Goal: Transaction & Acquisition: Download file/media

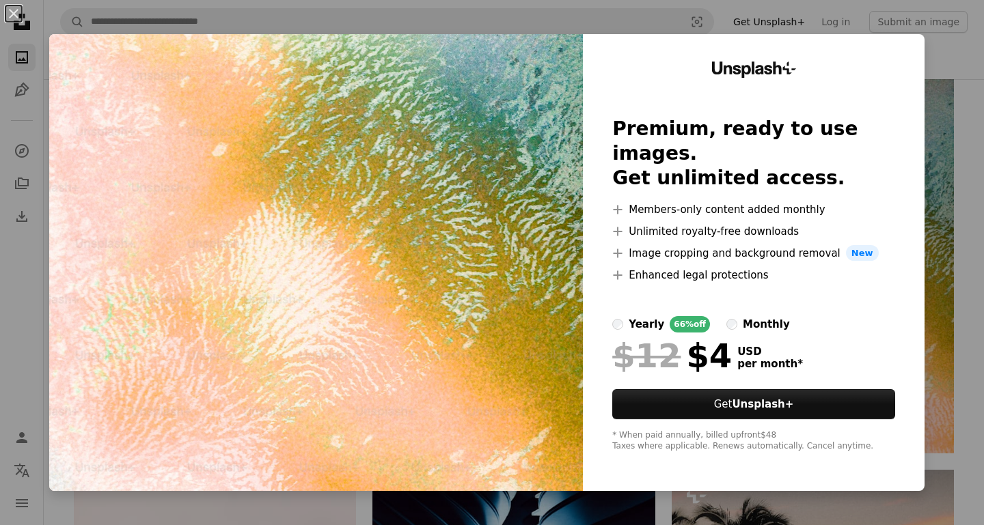
scroll to position [1758, 0]
click at [944, 122] on div "An X shape Unsplash+ Premium, ready to use images. Get unlimited access. A plus…" at bounding box center [492, 262] width 984 height 525
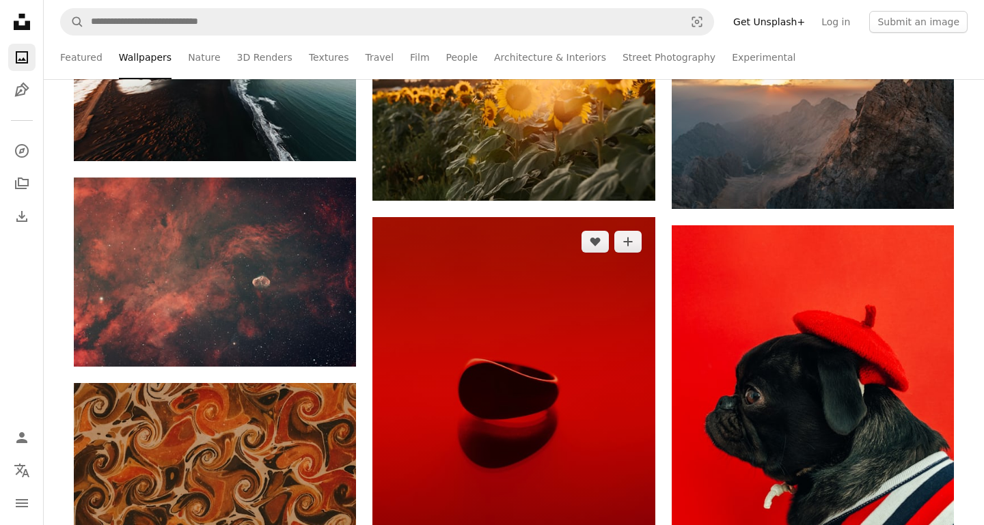
scroll to position [2417, 0]
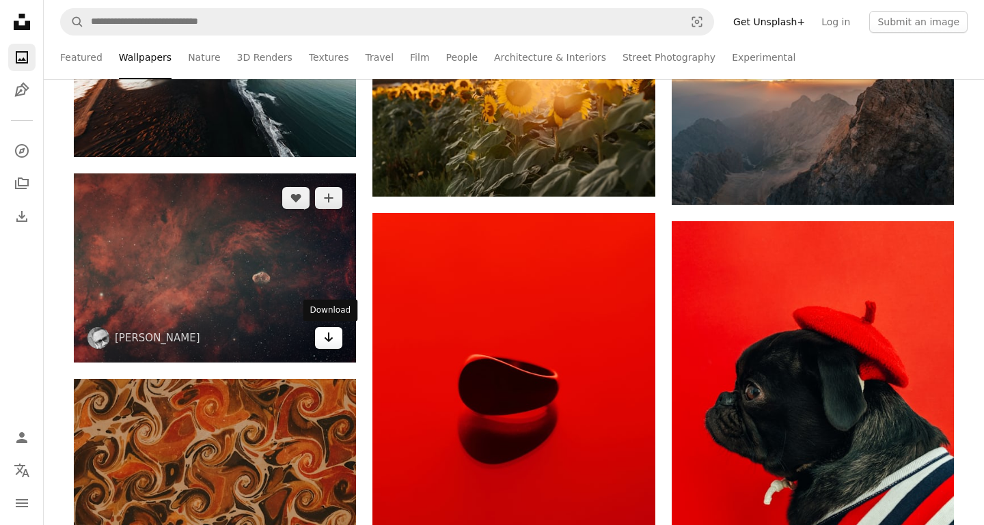
click at [333, 339] on icon "Arrow pointing down" at bounding box center [328, 337] width 11 height 16
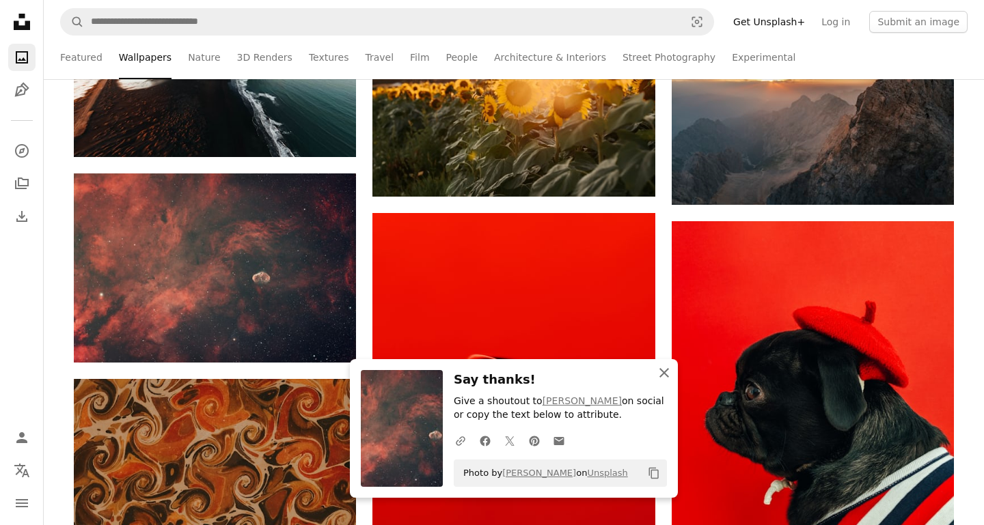
click at [666, 376] on icon "button" at bounding box center [664, 373] width 10 height 10
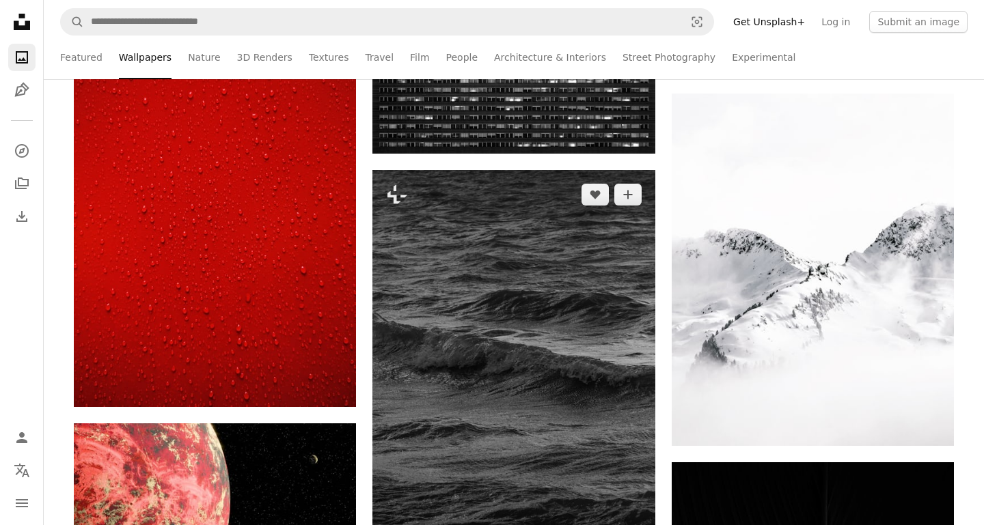
scroll to position [3773, 0]
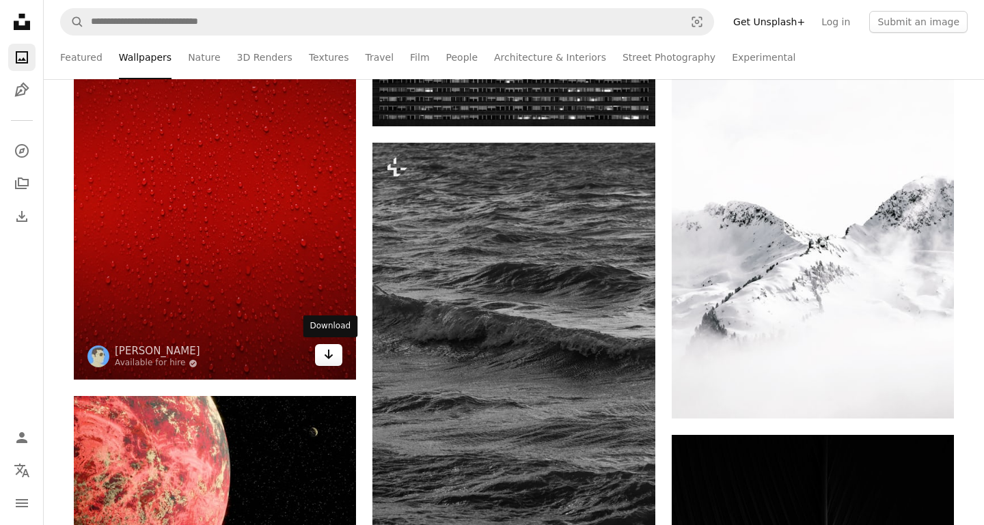
click at [323, 358] on link "Arrow pointing down" at bounding box center [328, 355] width 27 height 22
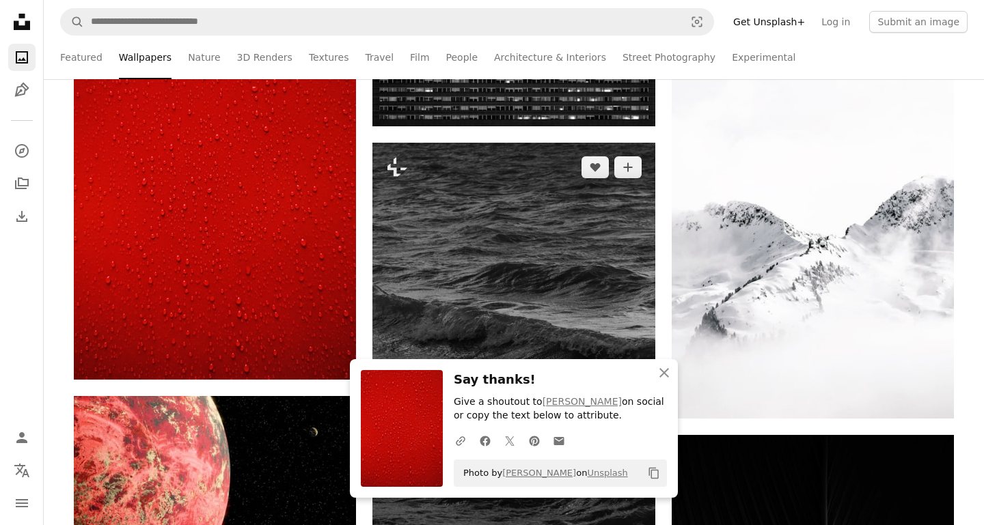
click at [468, 323] on img at bounding box center [513, 355] width 282 height 424
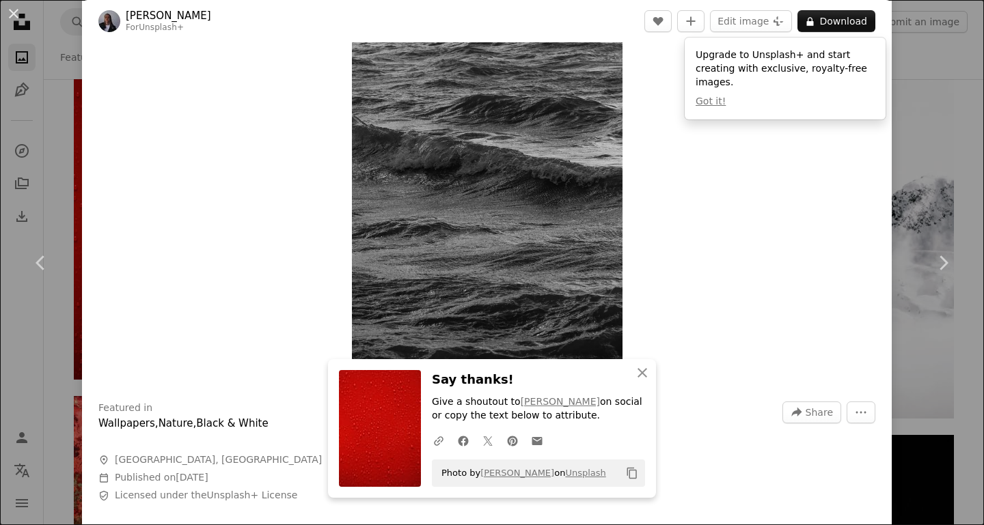
scroll to position [26, 0]
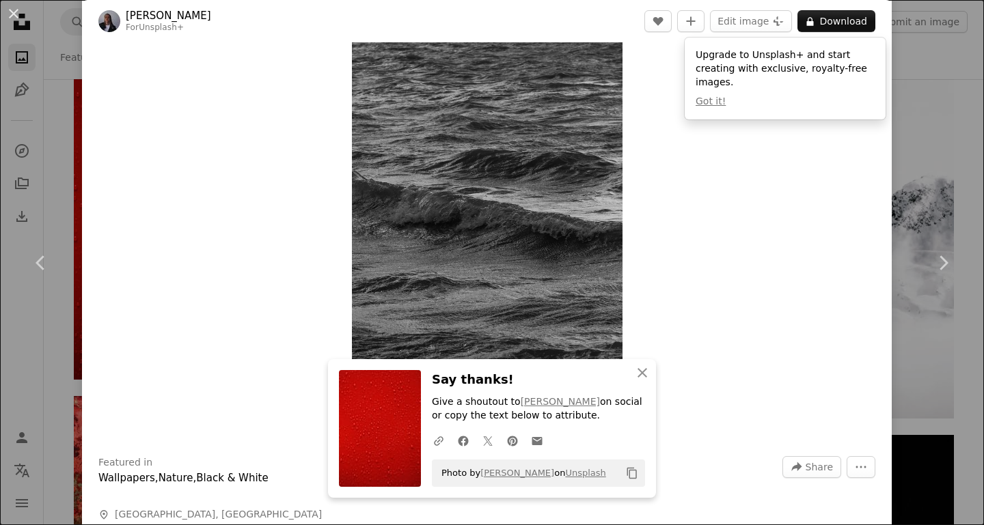
click at [933, 133] on div "An X shape Chevron left Chevron right An X shape Close Say thanks! Give a shout…" at bounding box center [492, 262] width 984 height 525
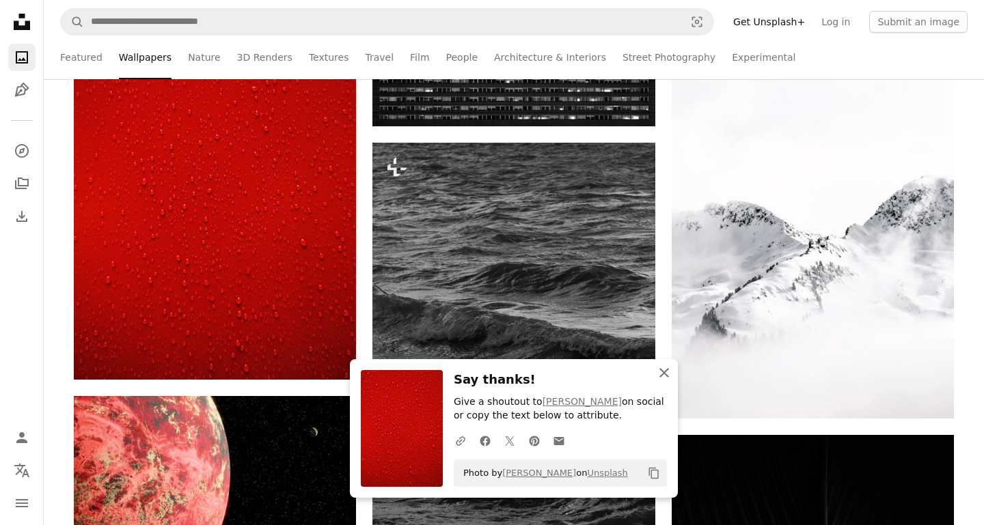
click at [670, 374] on icon "An X shape" at bounding box center [664, 373] width 16 height 16
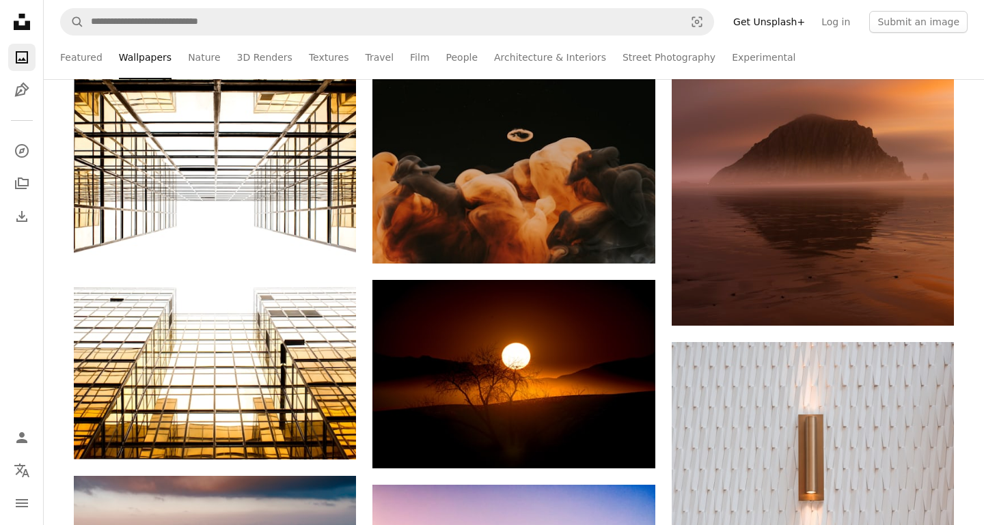
scroll to position [5550, 0]
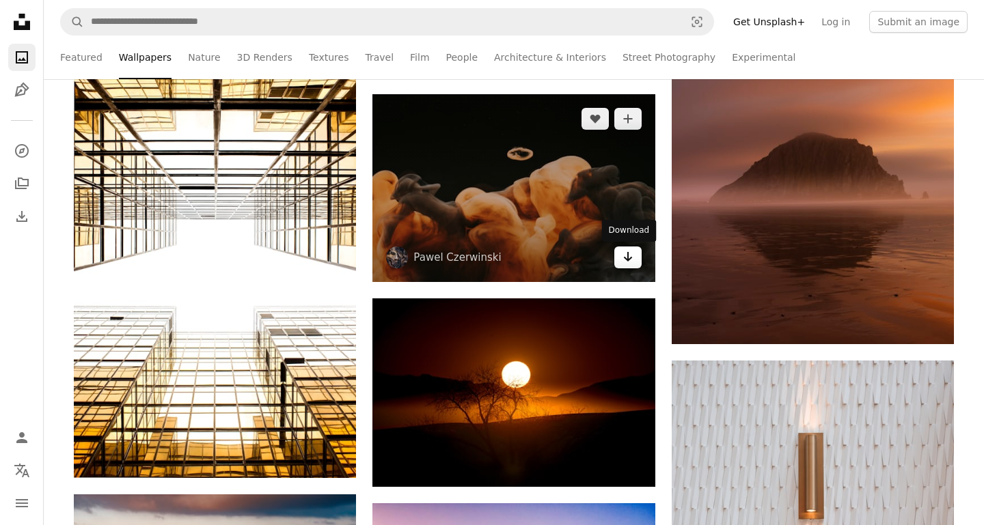
click at [631, 259] on icon "Arrow pointing down" at bounding box center [627, 257] width 11 height 16
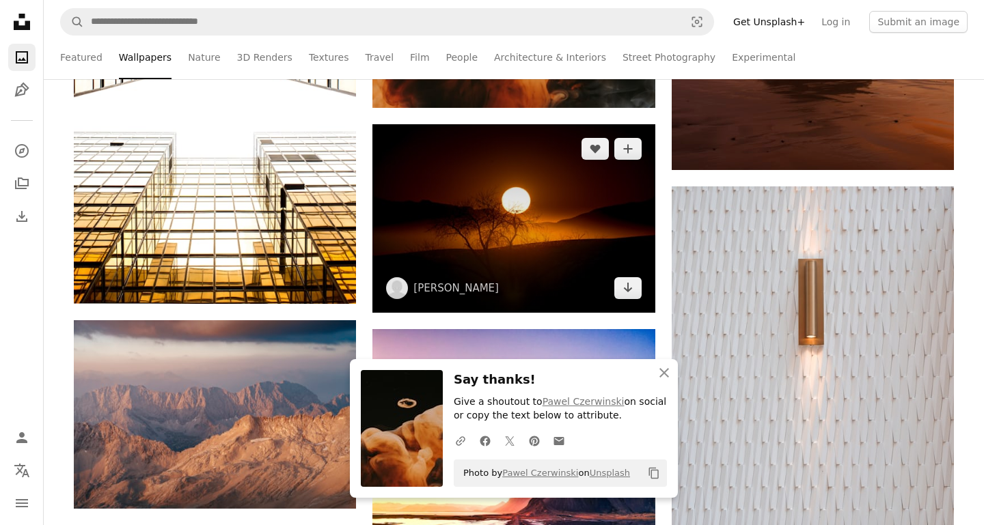
scroll to position [5826, 0]
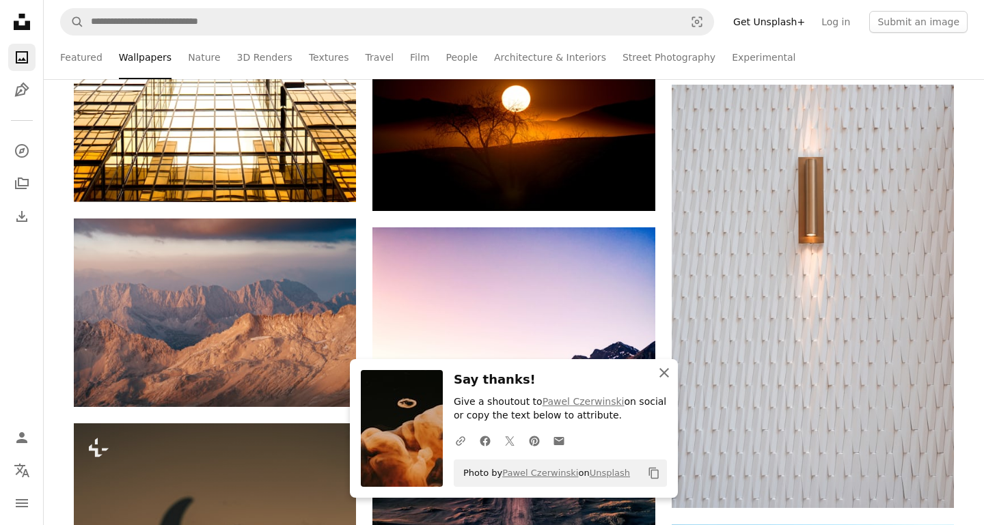
click at [667, 381] on icon "An X shape" at bounding box center [664, 373] width 16 height 16
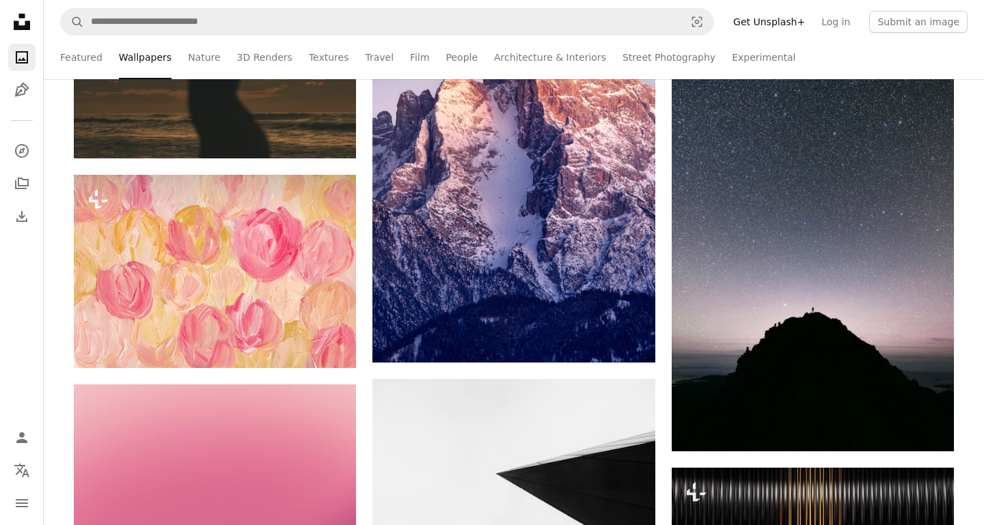
scroll to position [6590, 0]
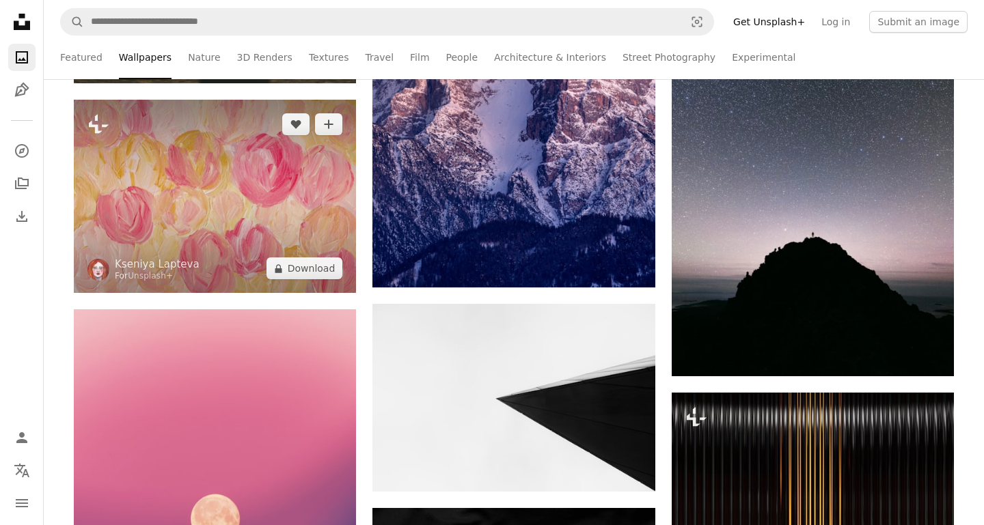
click at [309, 236] on img at bounding box center [215, 197] width 282 height 194
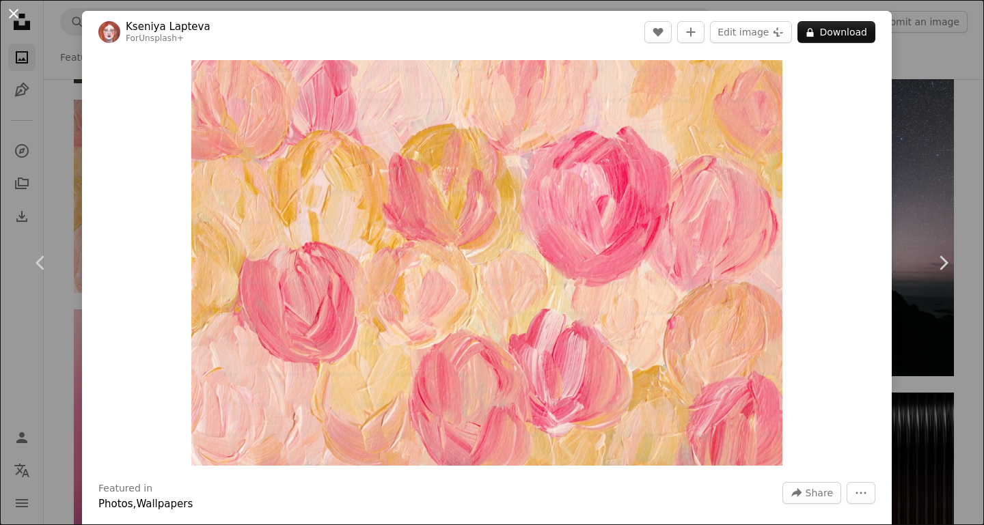
click at [14, 16] on button "An X shape" at bounding box center [13, 13] width 16 height 16
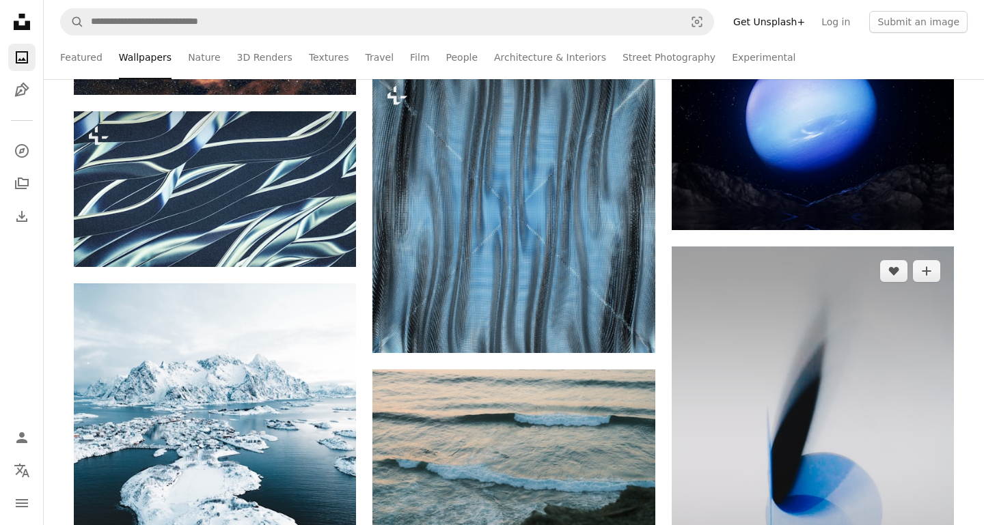
scroll to position [11566, 0]
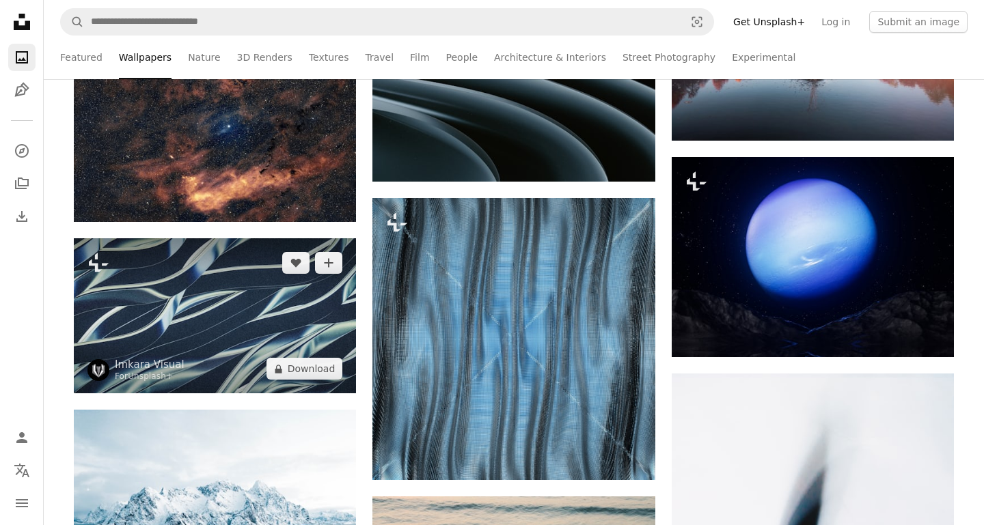
click at [241, 323] on img at bounding box center [215, 315] width 282 height 155
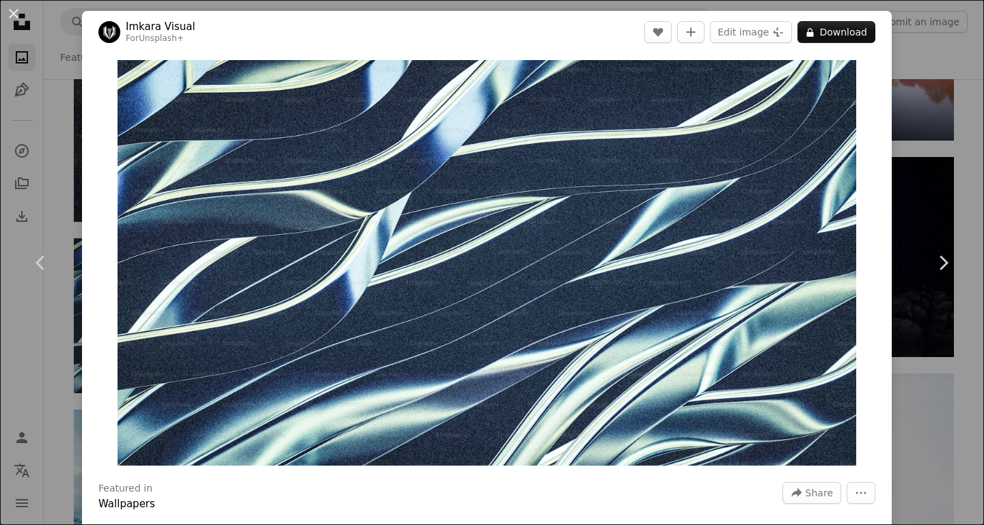
click at [955, 167] on div "An X shape Chevron left Chevron right Imkara Visual For Unsplash+ A heart A plu…" at bounding box center [492, 262] width 984 height 525
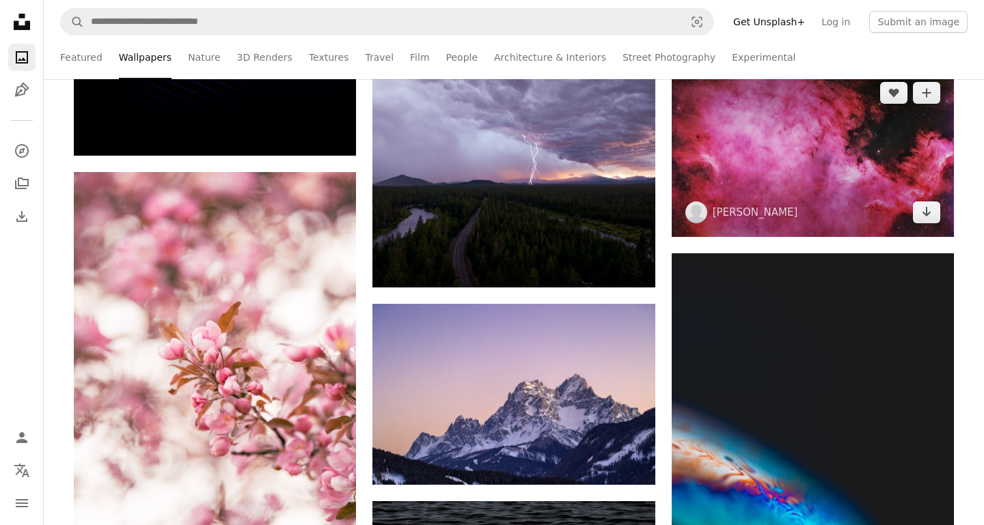
scroll to position [15270, 0]
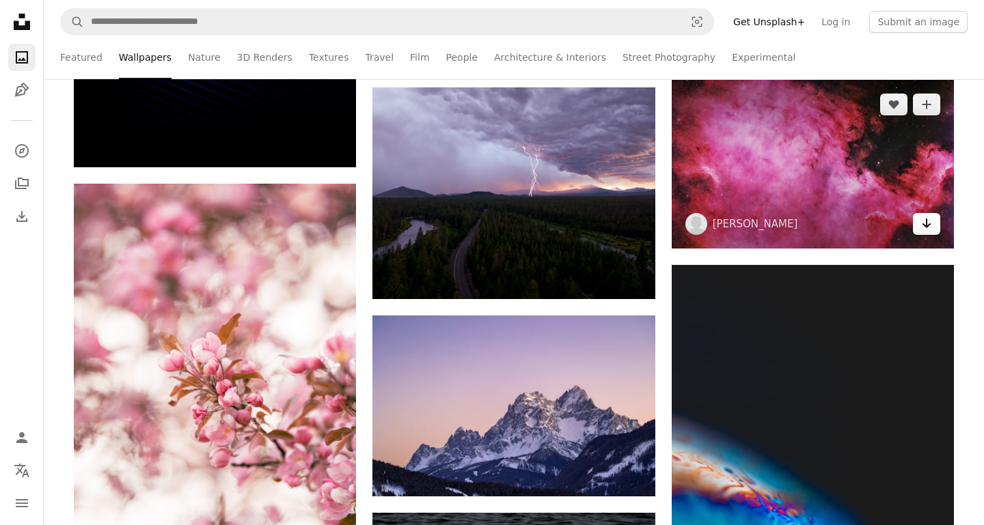
click at [931, 225] on icon "Arrow pointing down" at bounding box center [926, 223] width 11 height 16
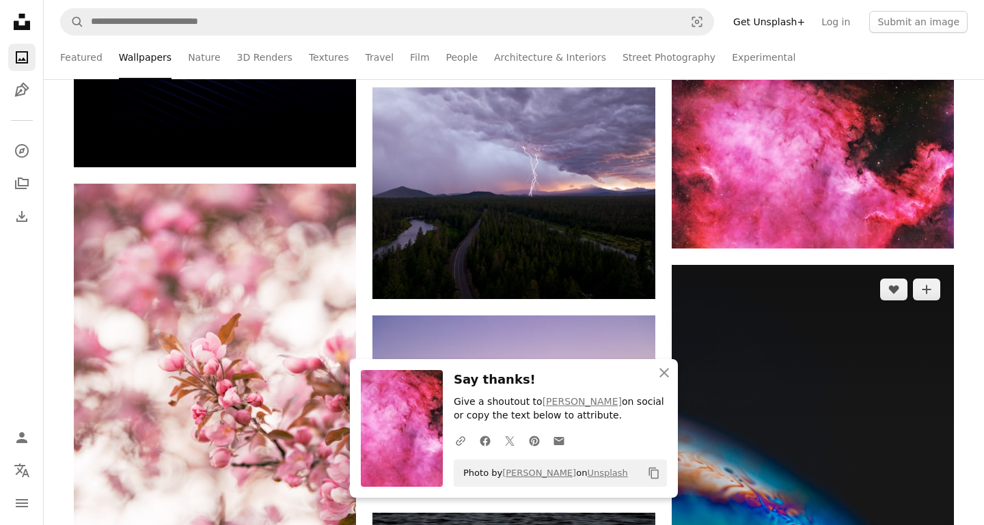
scroll to position [15303, 0]
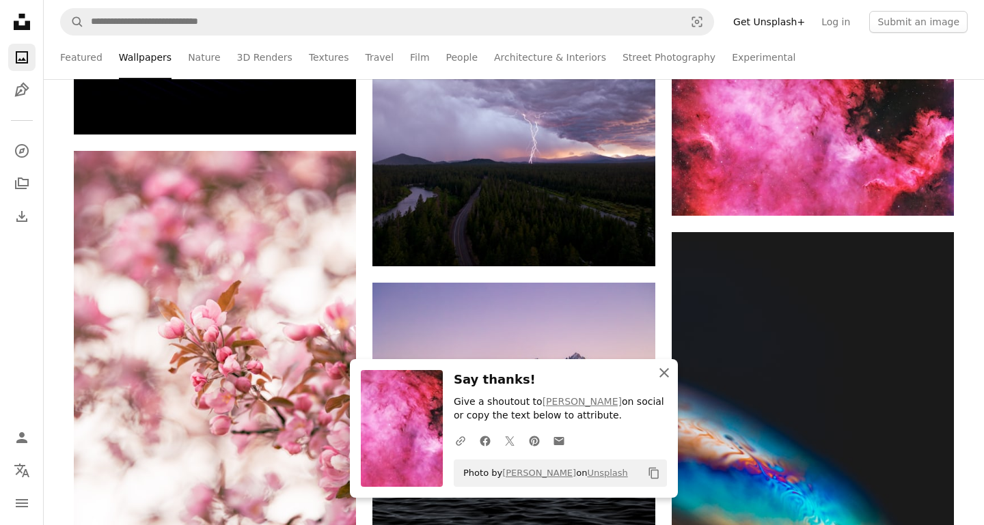
click at [670, 379] on icon "An X shape" at bounding box center [664, 373] width 16 height 16
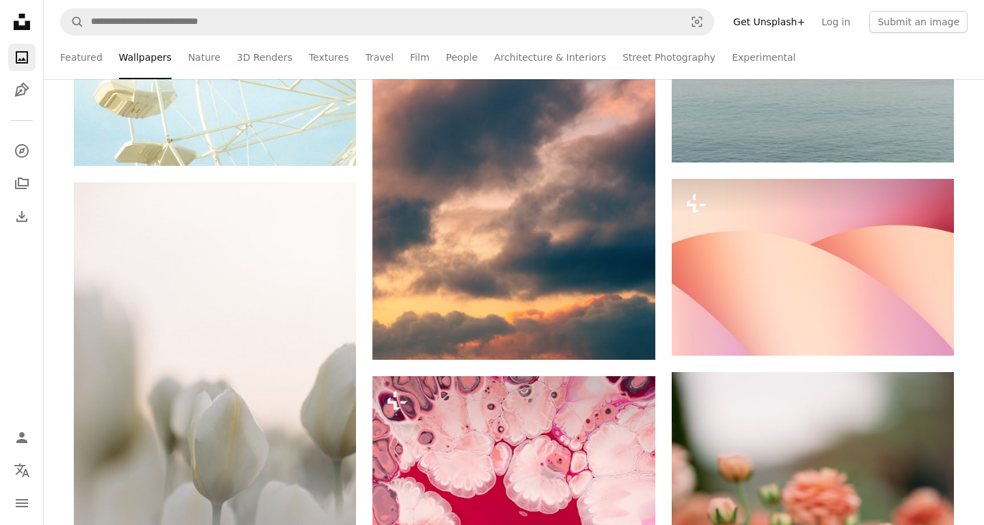
scroll to position [18292, 0]
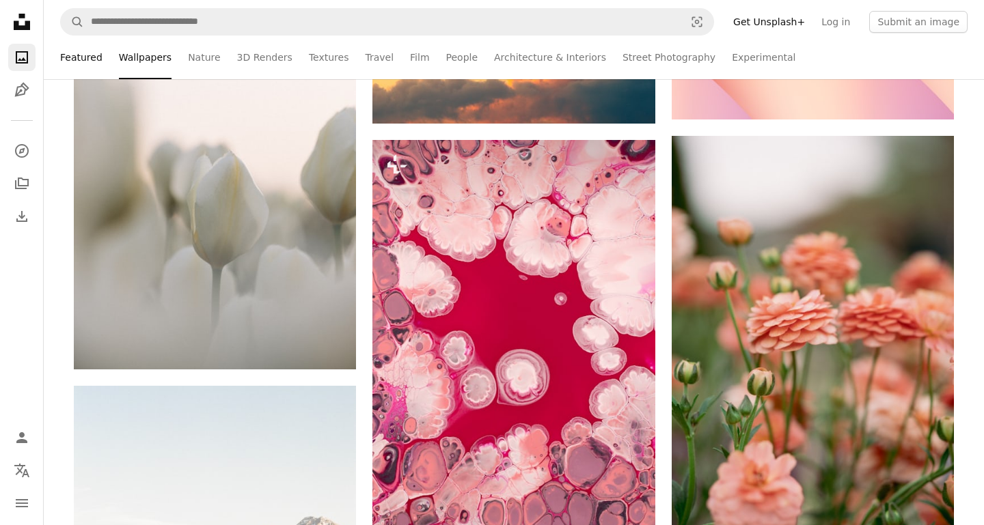
click at [83, 56] on link "Featured" at bounding box center [81, 58] width 42 height 44
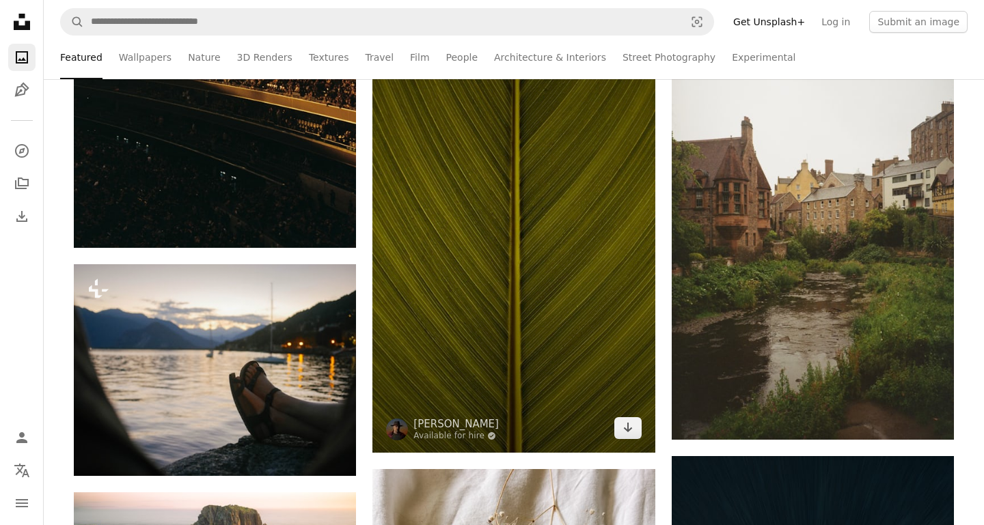
scroll to position [2708, 0]
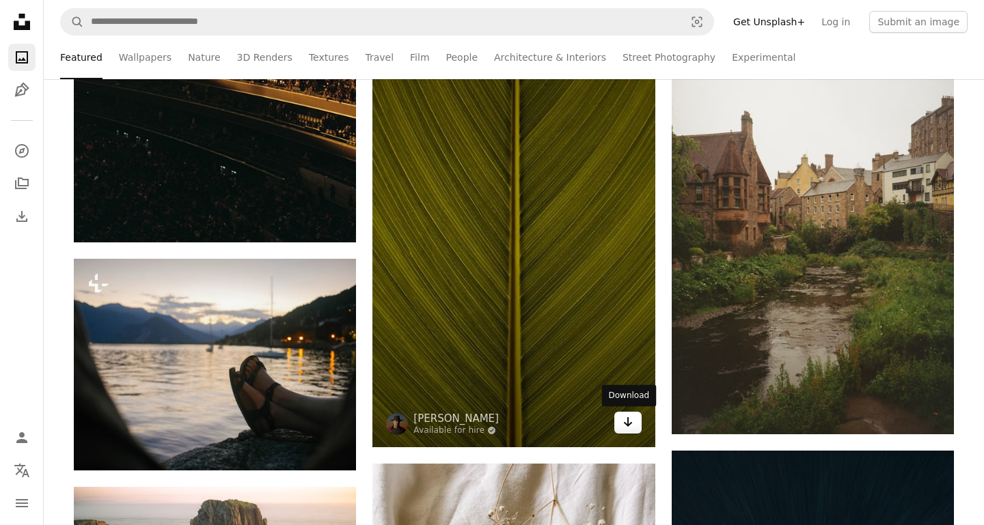
click at [627, 429] on icon "Arrow pointing down" at bounding box center [627, 422] width 11 height 16
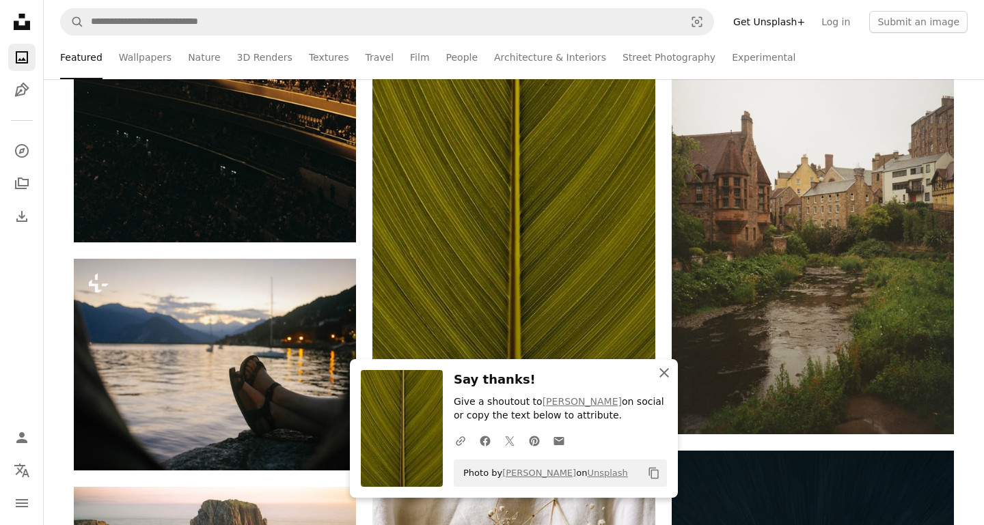
click at [667, 374] on icon "An X shape" at bounding box center [664, 373] width 16 height 16
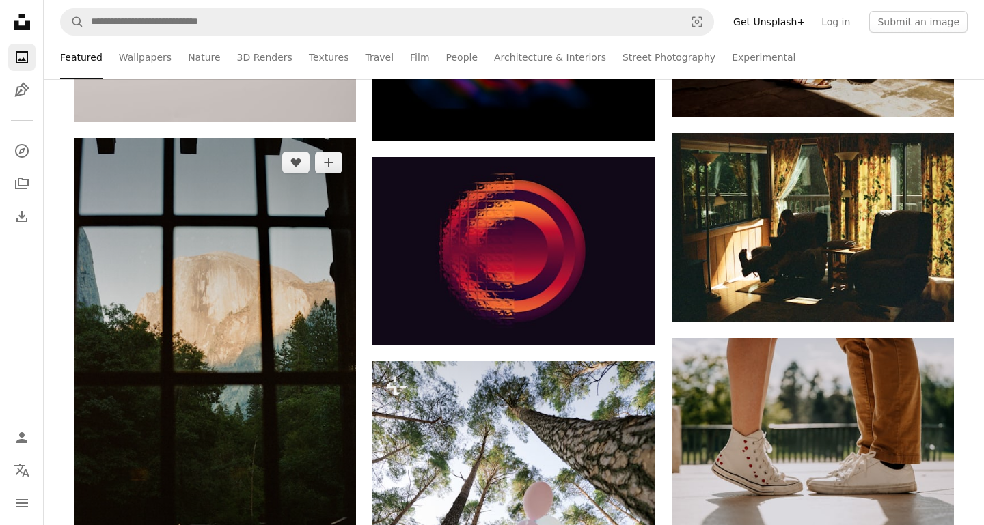
scroll to position [25803, 0]
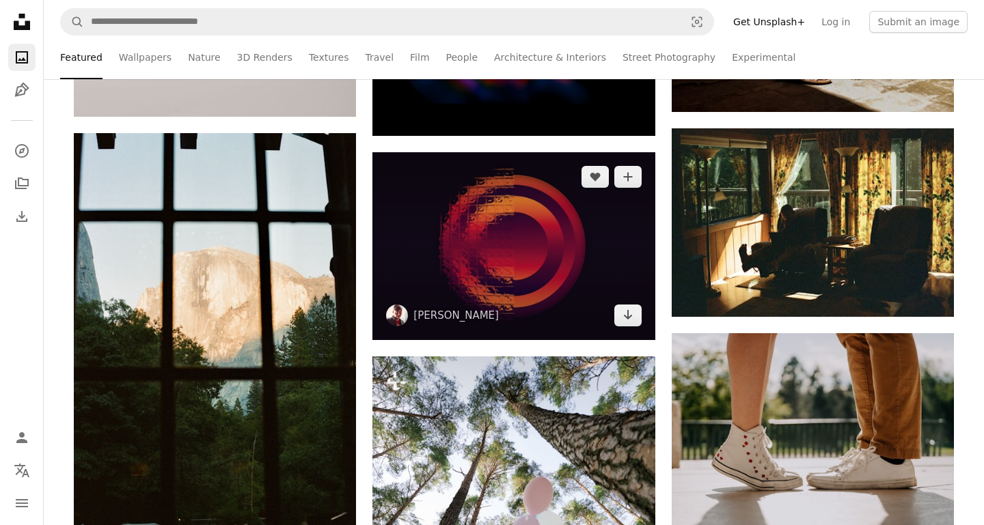
click at [491, 215] on img at bounding box center [513, 246] width 282 height 188
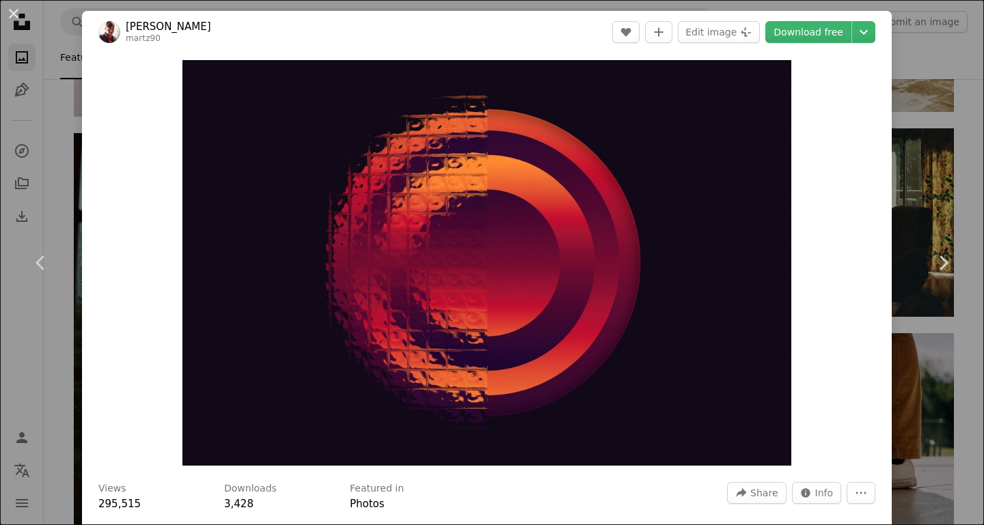
click at [959, 146] on div "An X shape Chevron left Chevron right [PERSON_NAME] martz90 A heart A plus sign…" at bounding box center [492, 262] width 984 height 525
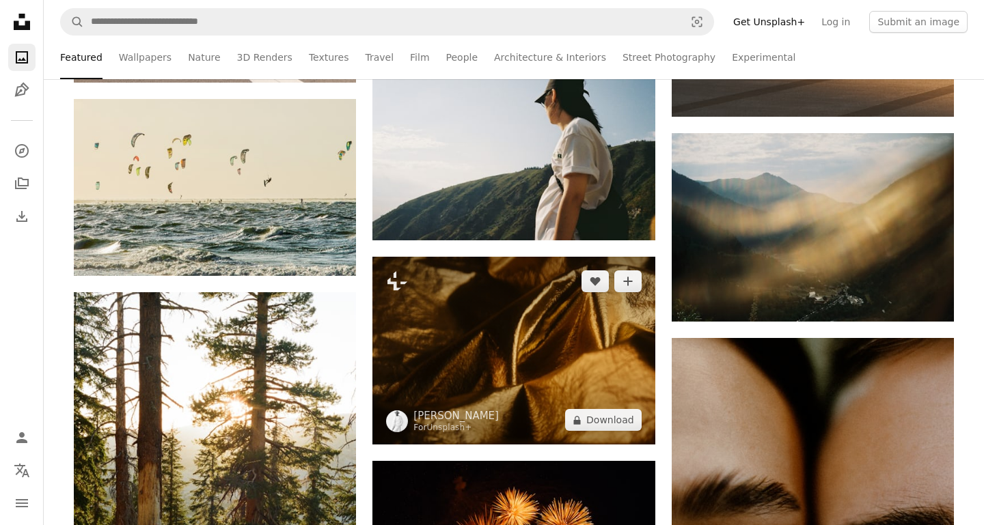
scroll to position [27972, 0]
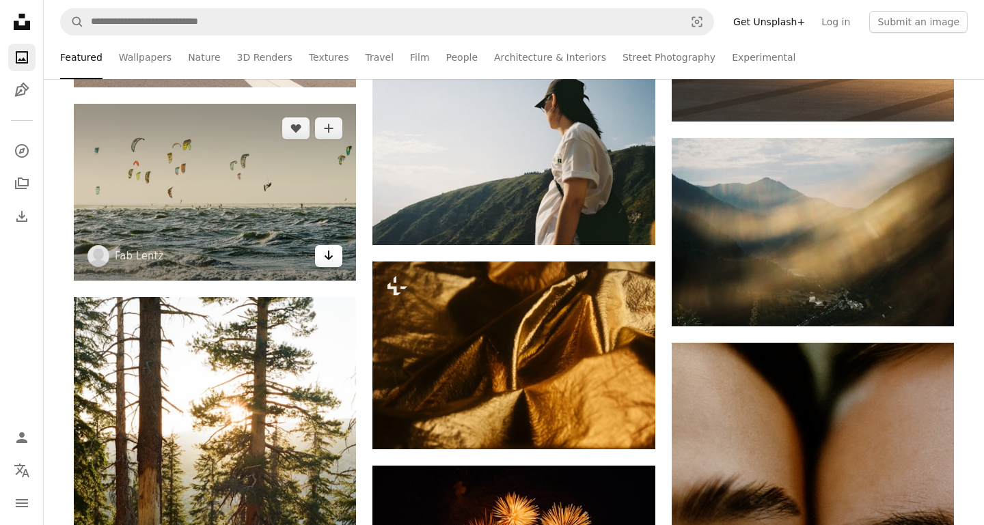
click at [326, 258] on icon "Arrow pointing down" at bounding box center [328, 255] width 11 height 16
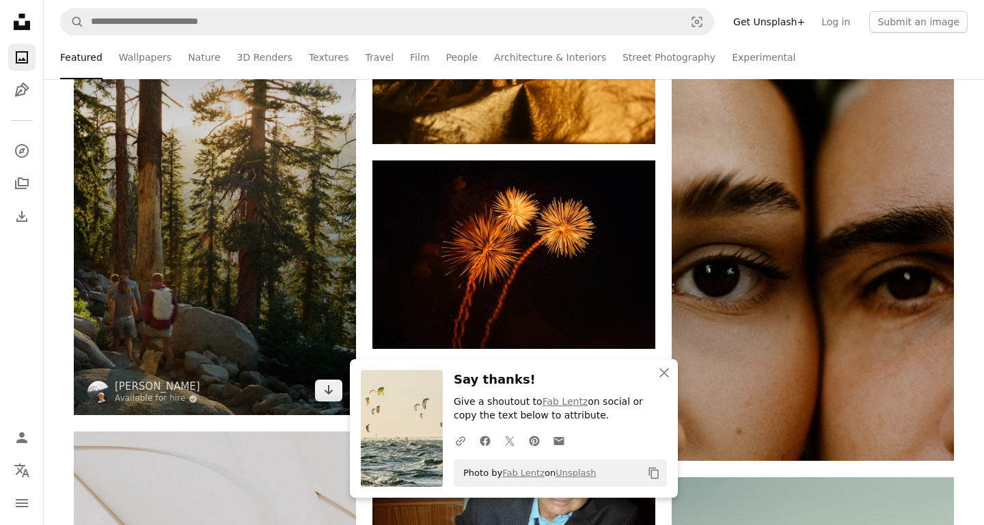
scroll to position [28300, 0]
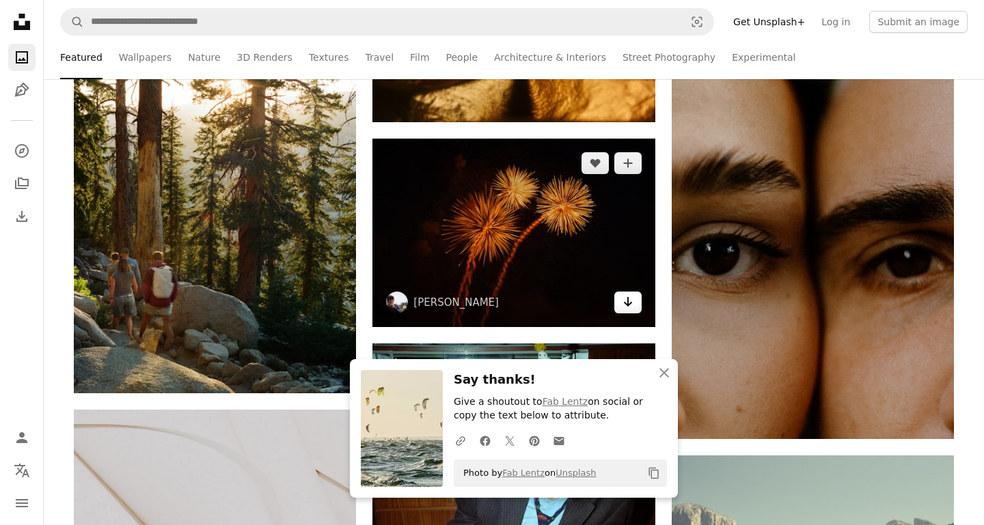
click at [636, 303] on link "Arrow pointing down" at bounding box center [627, 303] width 27 height 22
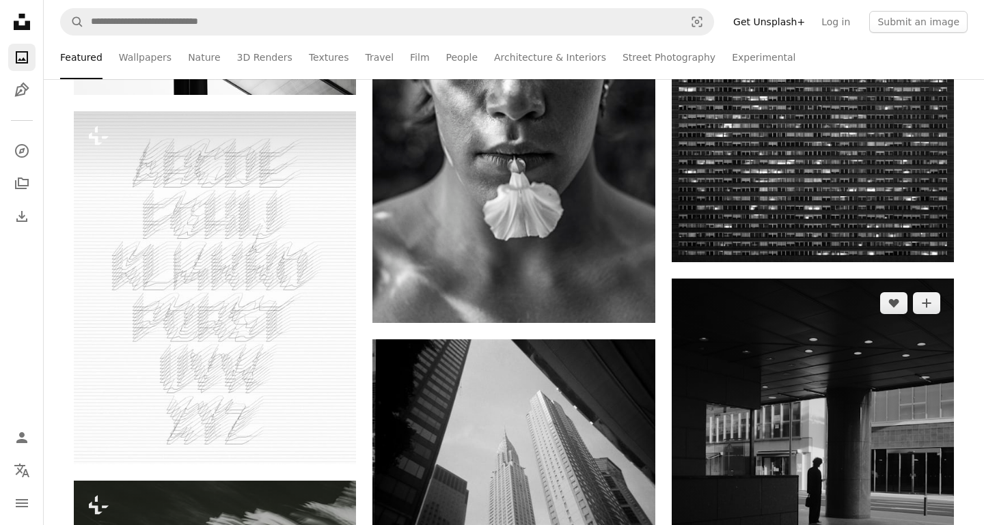
scroll to position [32592, 0]
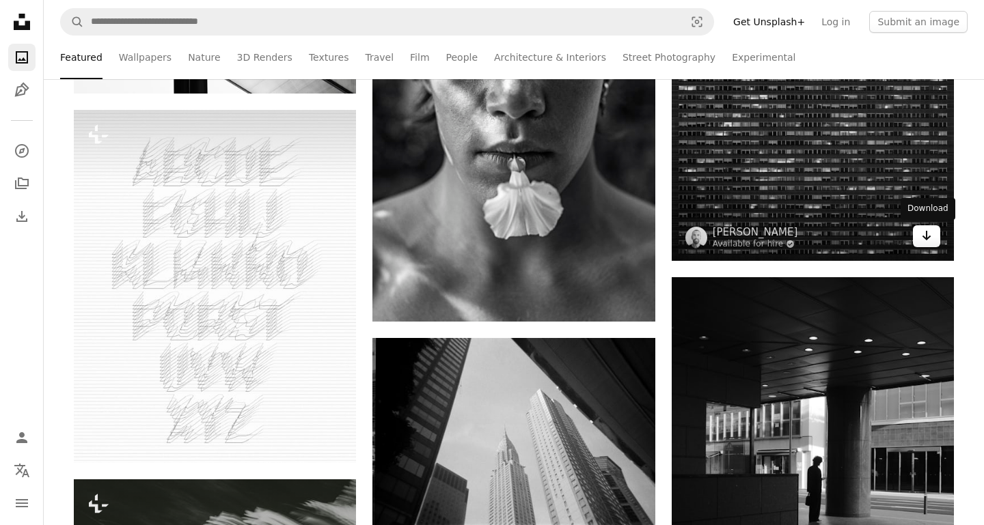
click at [916, 242] on link "Arrow pointing down" at bounding box center [926, 236] width 27 height 22
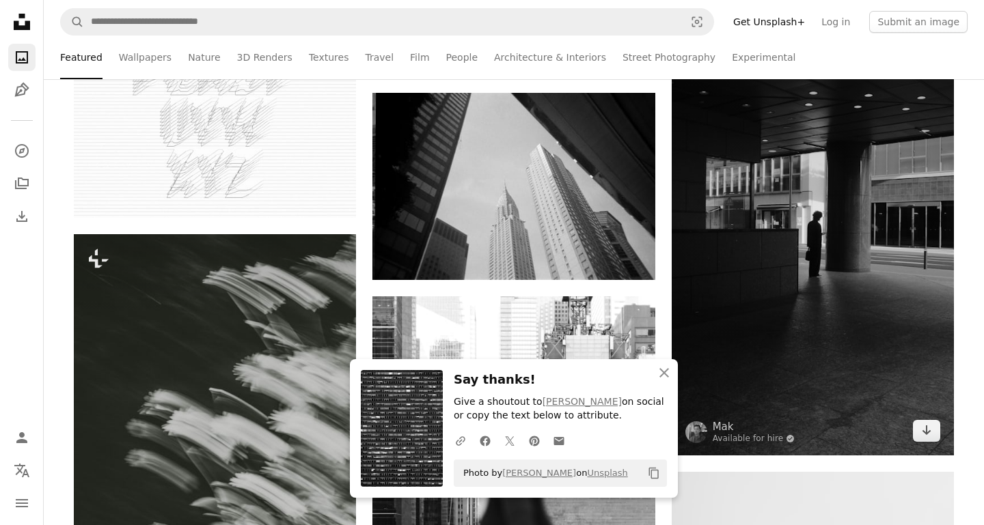
scroll to position [32857, 0]
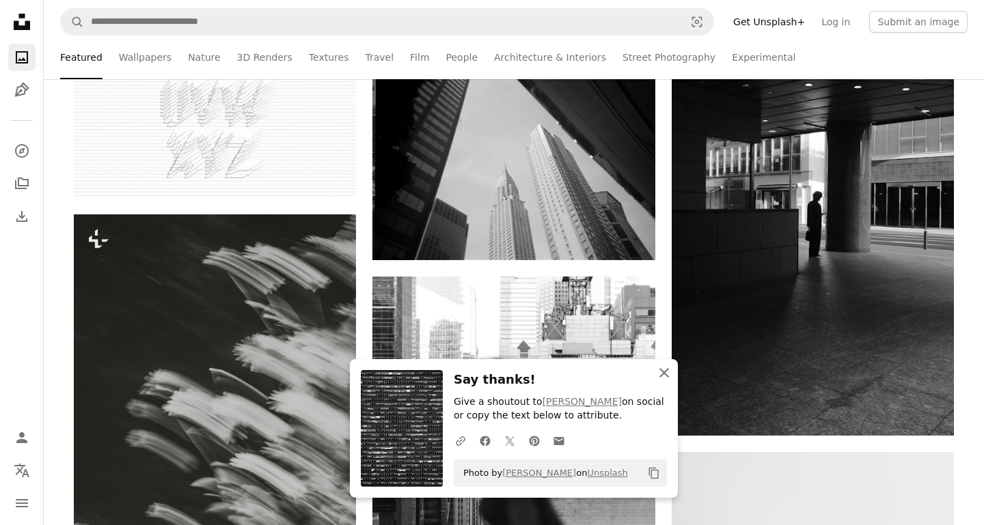
click at [670, 376] on icon "An X shape" at bounding box center [664, 373] width 16 height 16
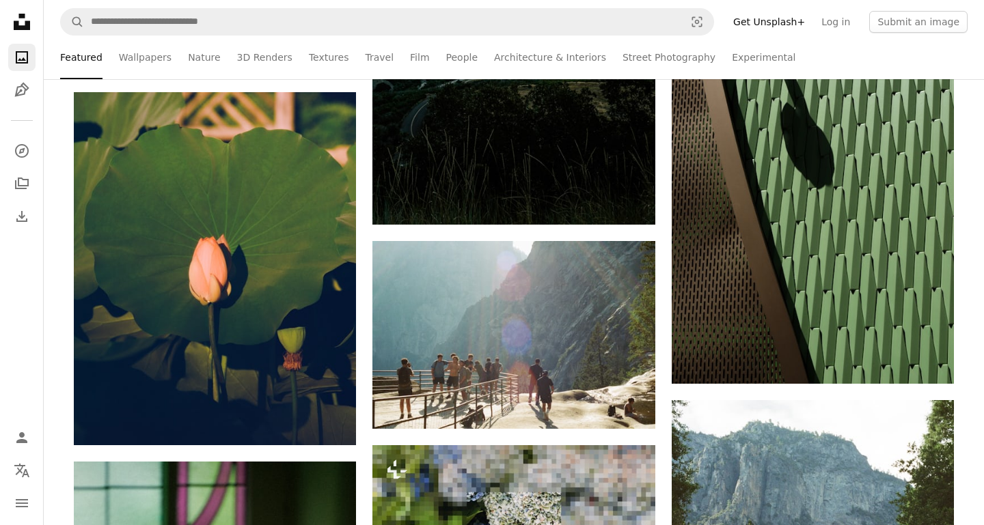
scroll to position [35166, 0]
